Goal: Task Accomplishment & Management: Manage account settings

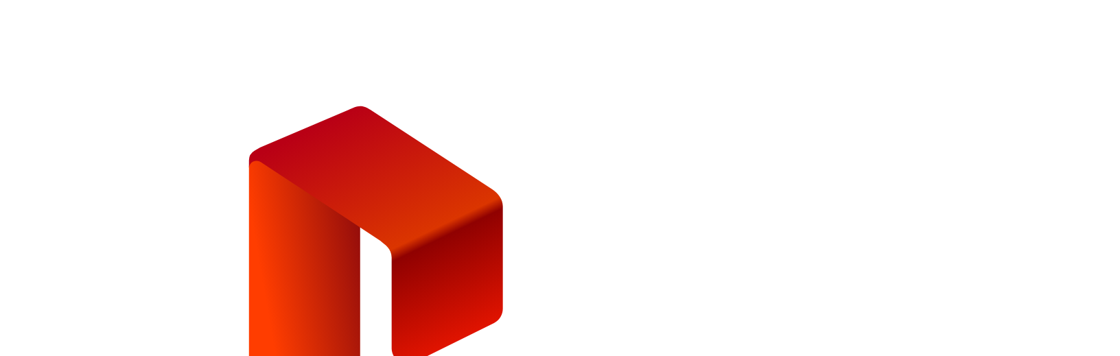
type input "**********"
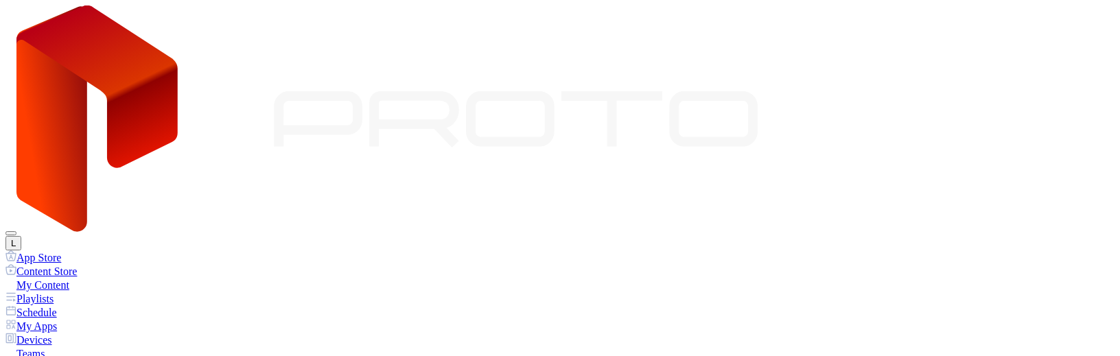
click at [21, 236] on button "L" at bounding box center [13, 243] width 16 height 14
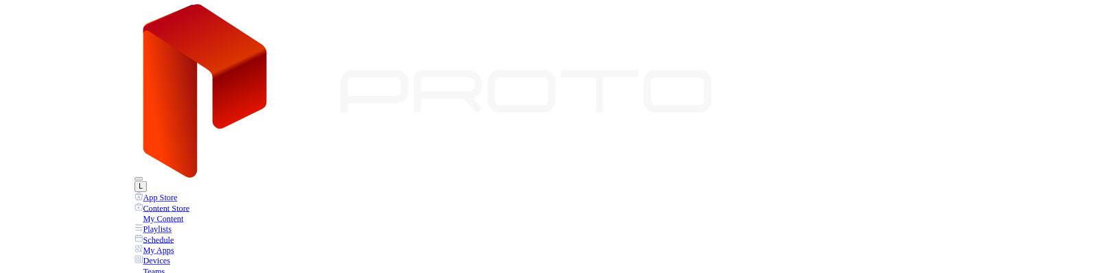
scroll to position [84, 0]
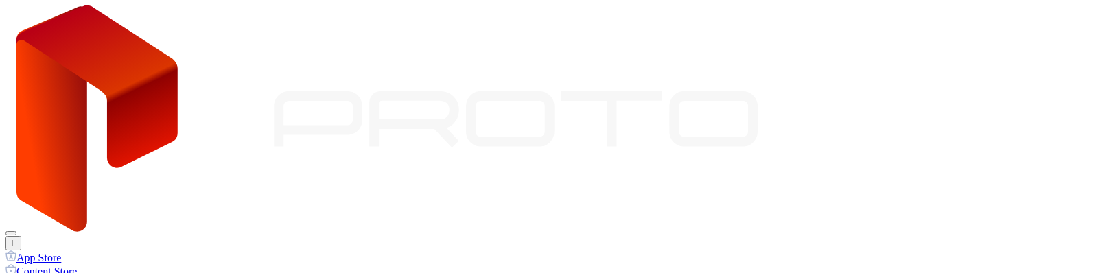
click at [920, 29] on div "L" at bounding box center [559, 127] width 1109 height 245
click at [87, 32] on icon at bounding box center [386, 119] width 741 height 228
click at [875, 22] on div "L" at bounding box center [559, 127] width 1109 height 245
click at [21, 236] on button "L" at bounding box center [13, 243] width 16 height 14
